Goal: Browse casually: Explore the website without a specific task or goal

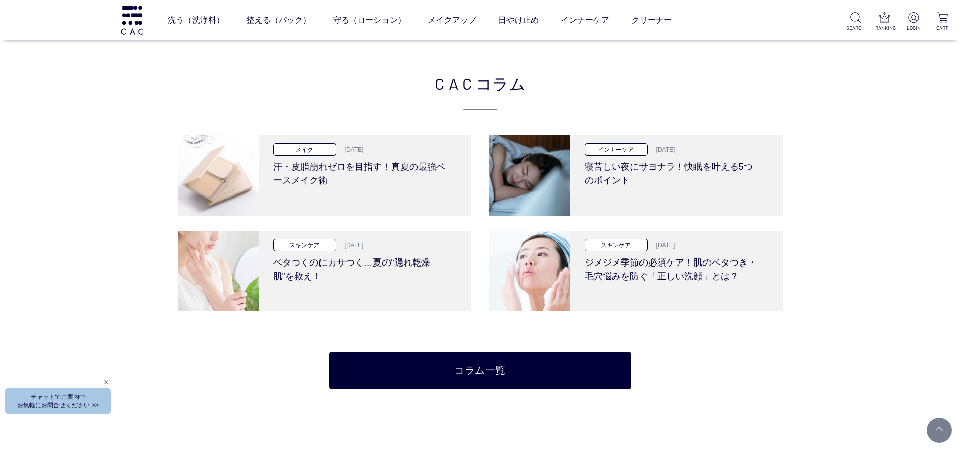
scroll to position [2319, 0]
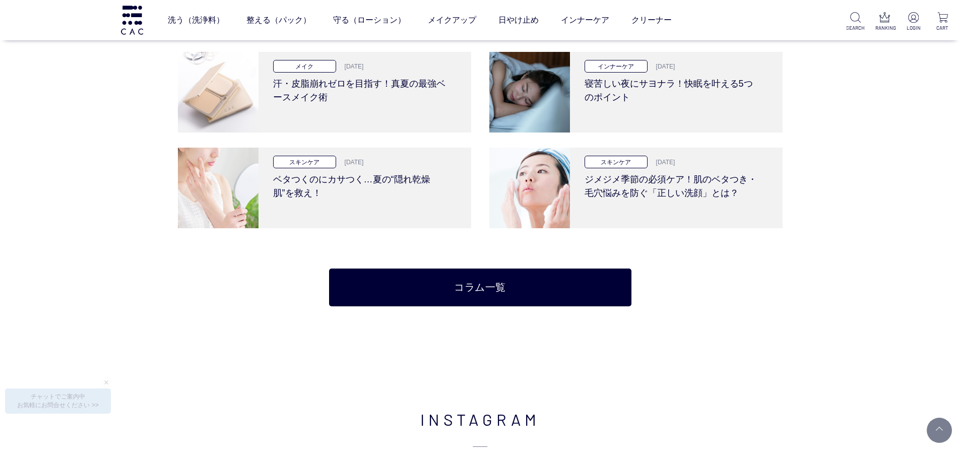
click at [175, 184] on div "CAC コラム メイク 2025.8.28 汗・皮脂崩れゼロを目指す！真夏の最強ベースメイク術 インナーケア 2025.08.13 寝苦しい夜にサヨナラ！快眠…" at bounding box center [480, 146] width 960 height 419
